Goal: Find contact information: Find contact information

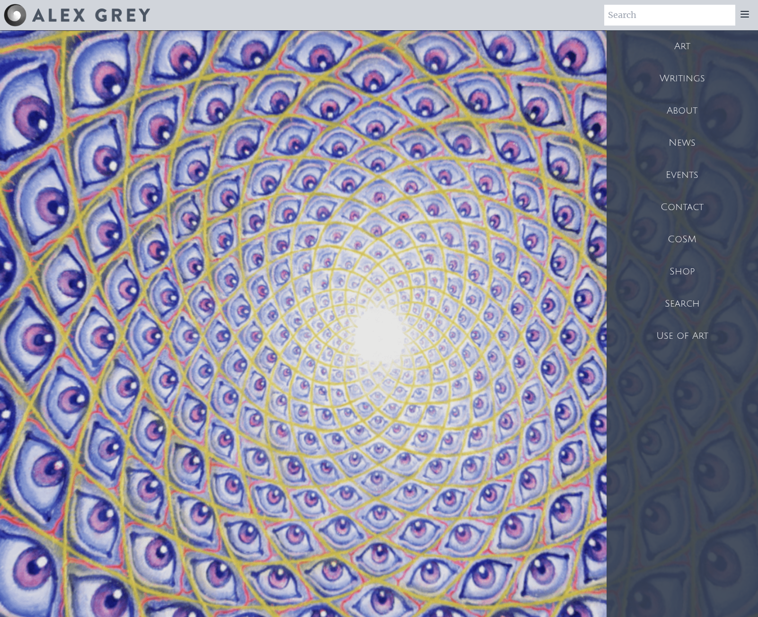
click at [693, 213] on div "Contact" at bounding box center [681, 207] width 151 height 32
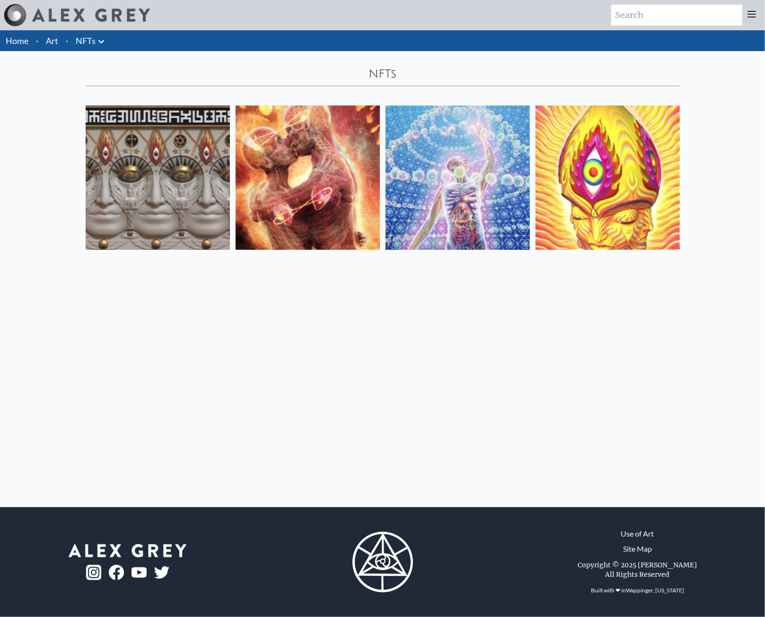
click at [167, 165] on img at bounding box center [158, 177] width 144 height 144
click at [341, 193] on img at bounding box center [308, 177] width 144 height 144
click at [653, 175] on img at bounding box center [607, 177] width 144 height 144
click at [464, 143] on img at bounding box center [458, 177] width 144 height 144
click at [755, 22] on div at bounding box center [751, 15] width 19 height 21
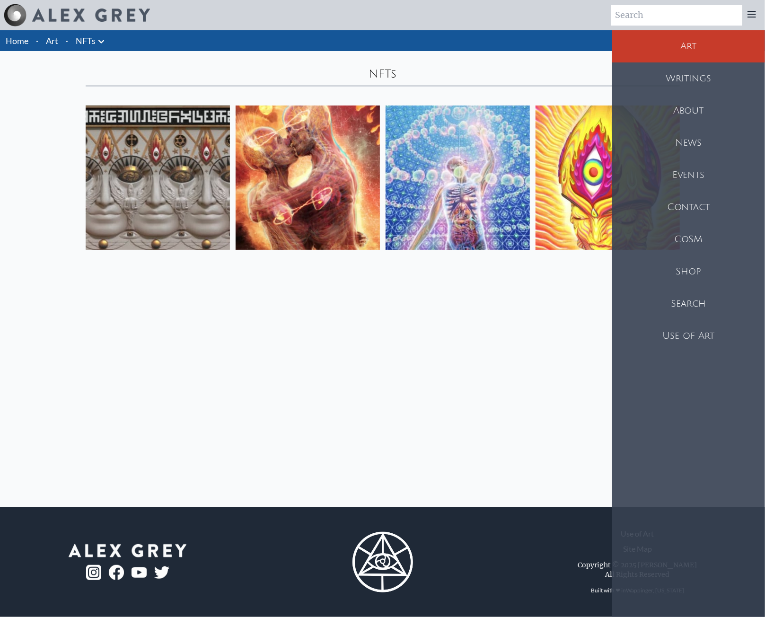
click at [750, 18] on icon at bounding box center [751, 14] width 11 height 11
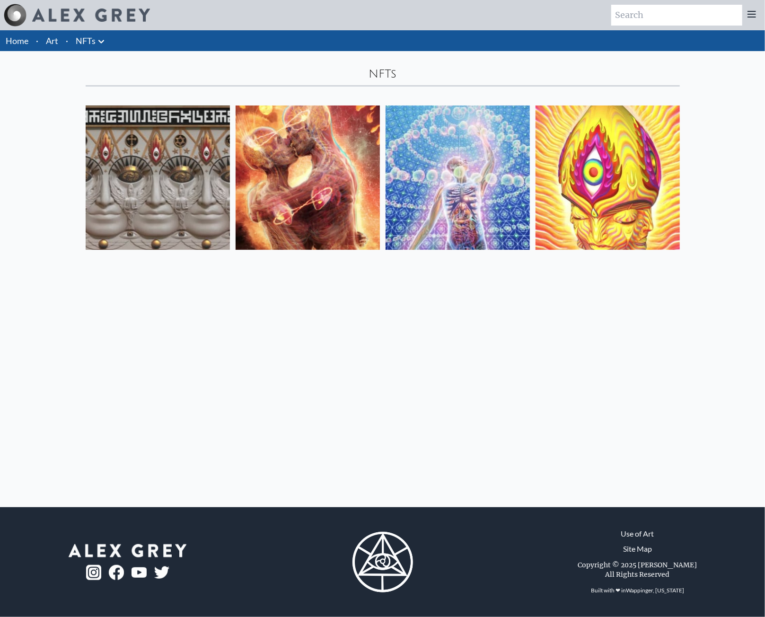
click at [750, 18] on icon at bounding box center [751, 14] width 11 height 11
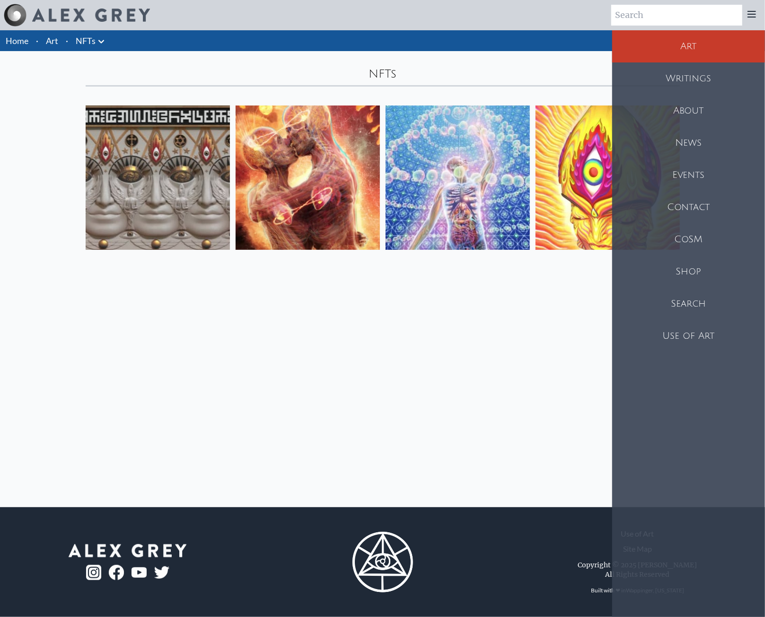
click at [704, 207] on div "Contact" at bounding box center [688, 207] width 153 height 32
click at [374, 377] on div "Home · Art · NFTs Anatomical Drawings" at bounding box center [382, 268] width 765 height 477
